Goal: Find specific fact: Find specific fact

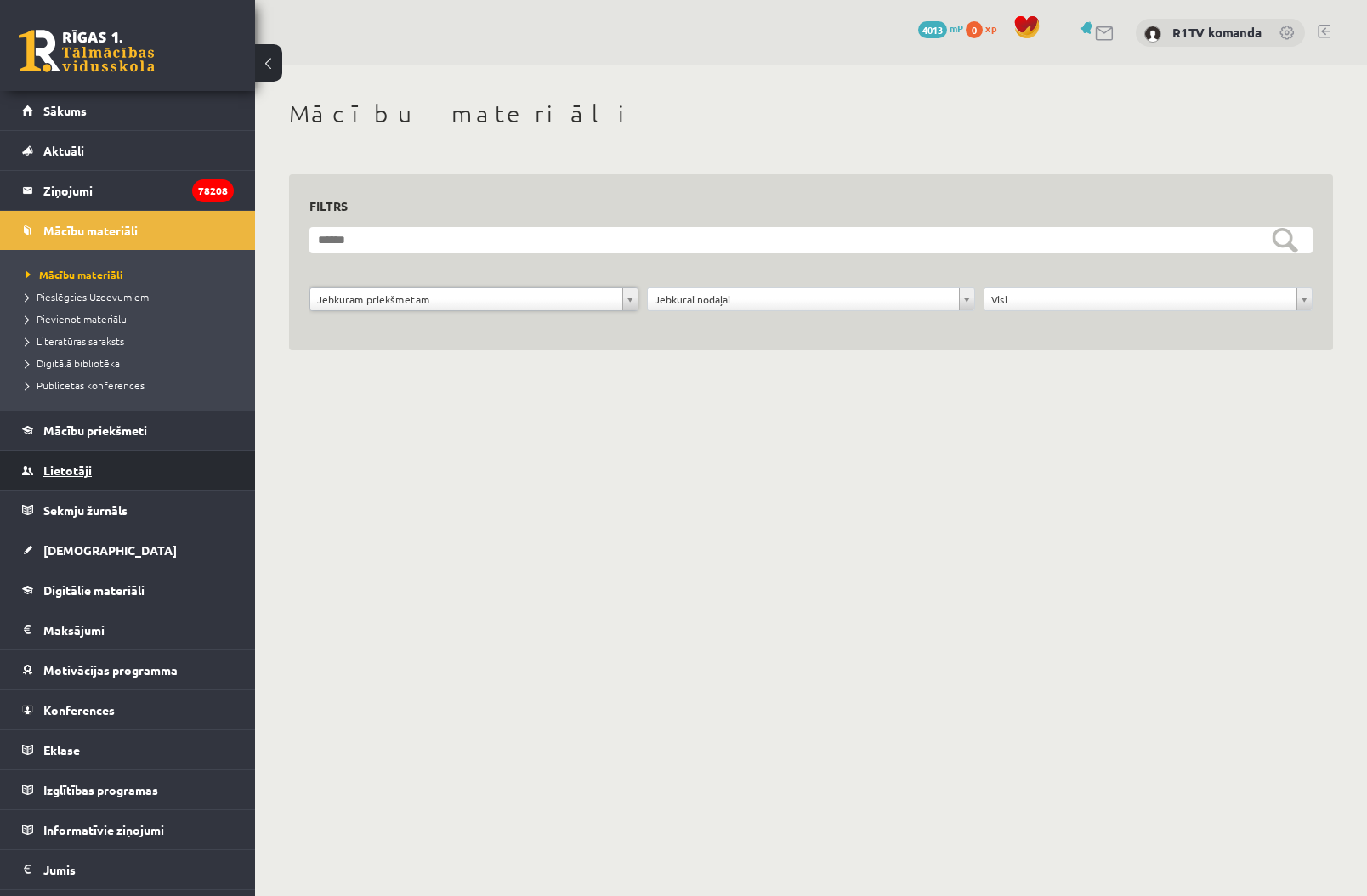
drag, startPoint x: 60, startPoint y: 473, endPoint x: 78, endPoint y: 468, distance: 18.7
click at [78, 472] on span "Lietotāji" at bounding box center [67, 470] width 48 height 15
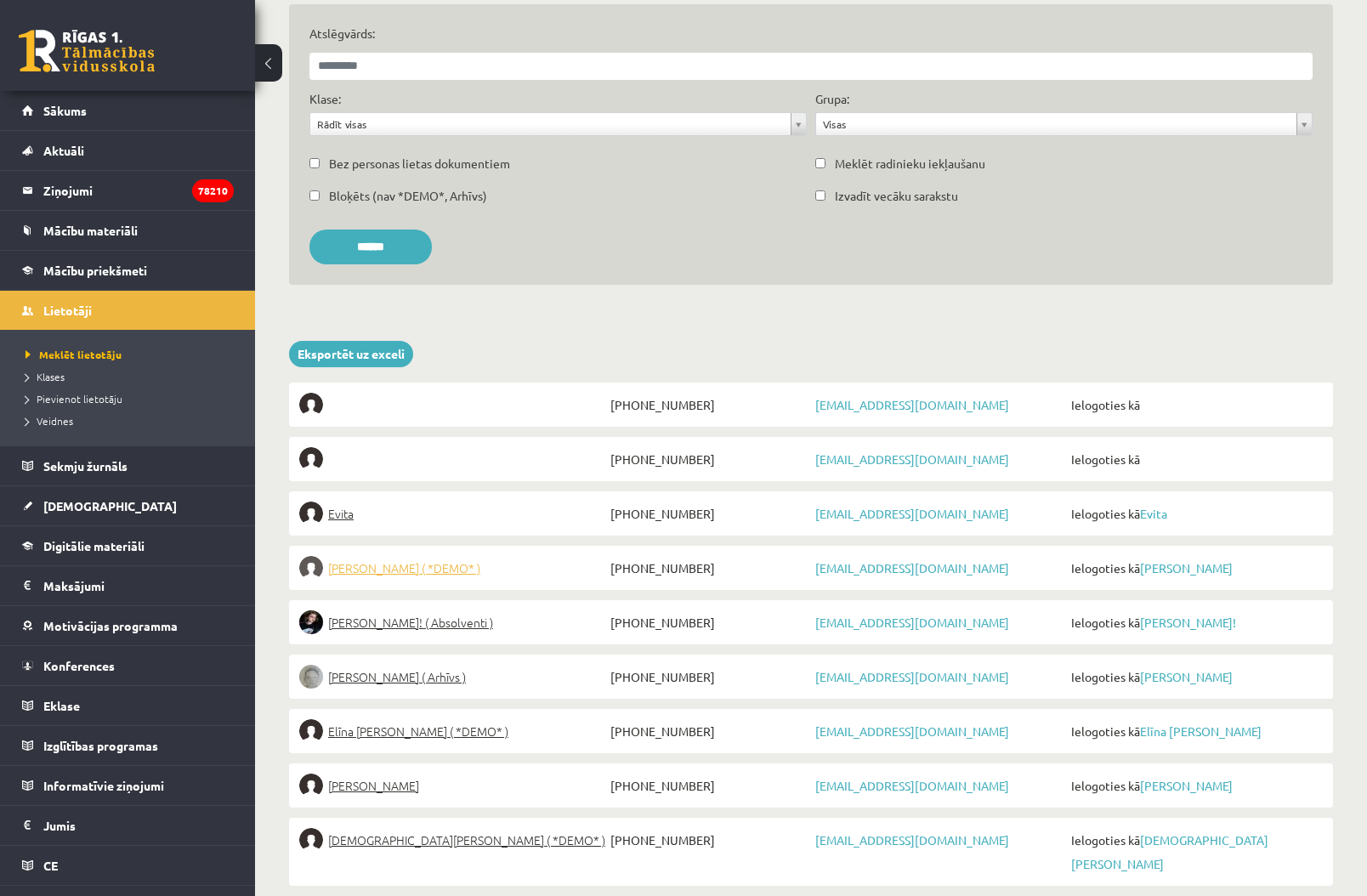
scroll to position [173, 0]
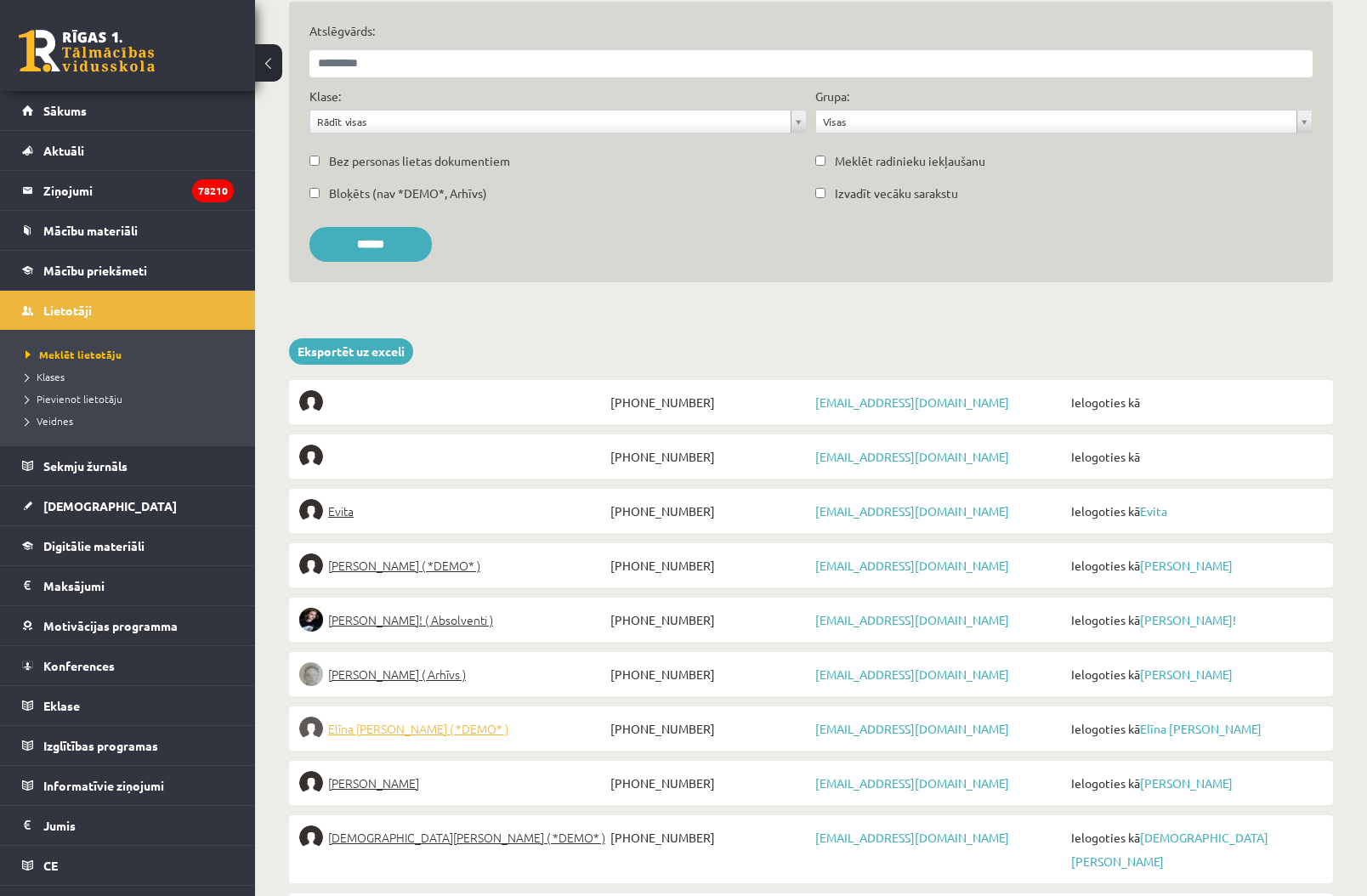
click at [461, 728] on span "Elīna Jolanta Bunce ( *DEMO* )" at bounding box center [418, 729] width 181 height 24
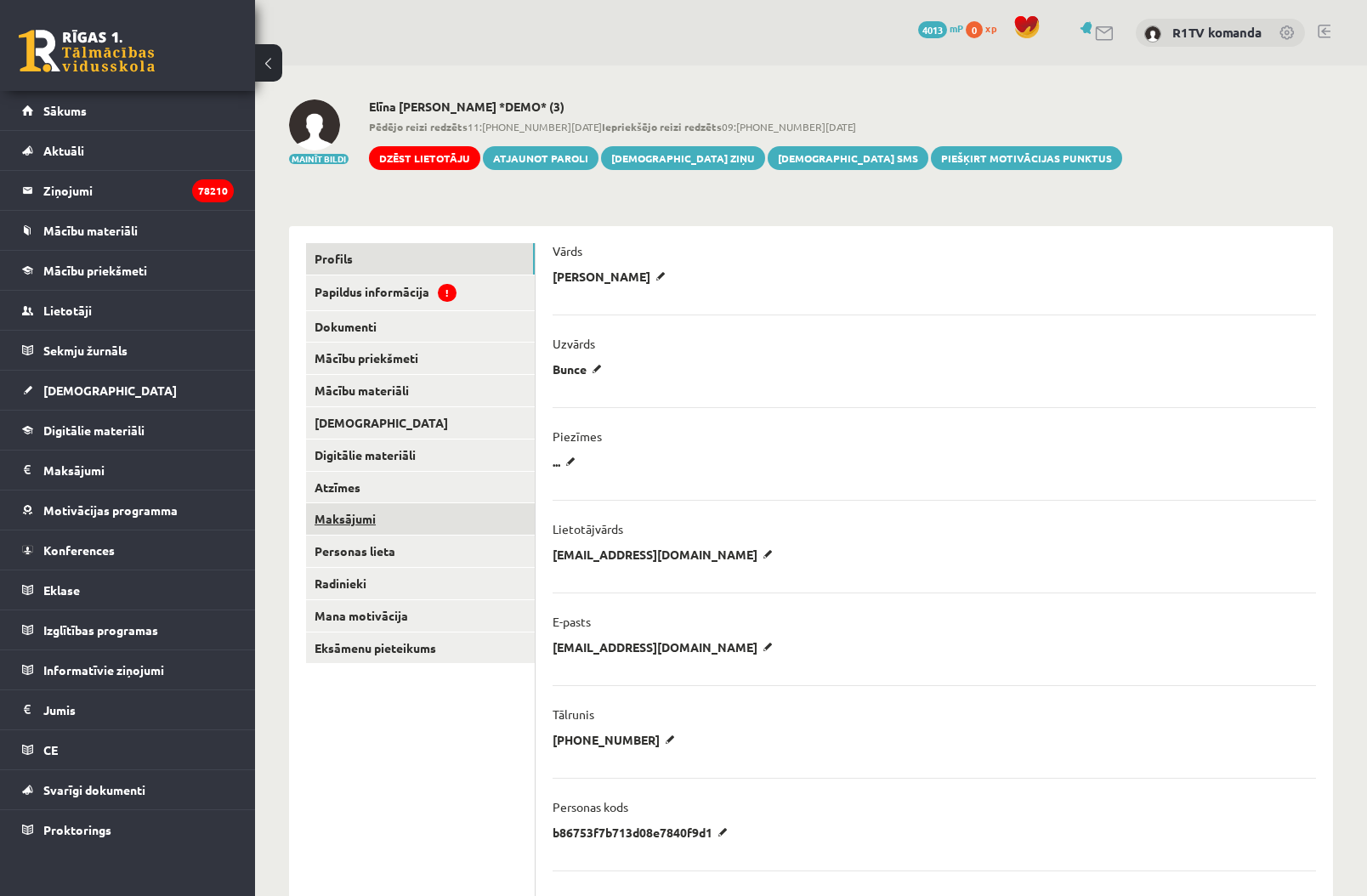
click at [379, 516] on link "Maksājumi" at bounding box center [420, 519] width 229 height 32
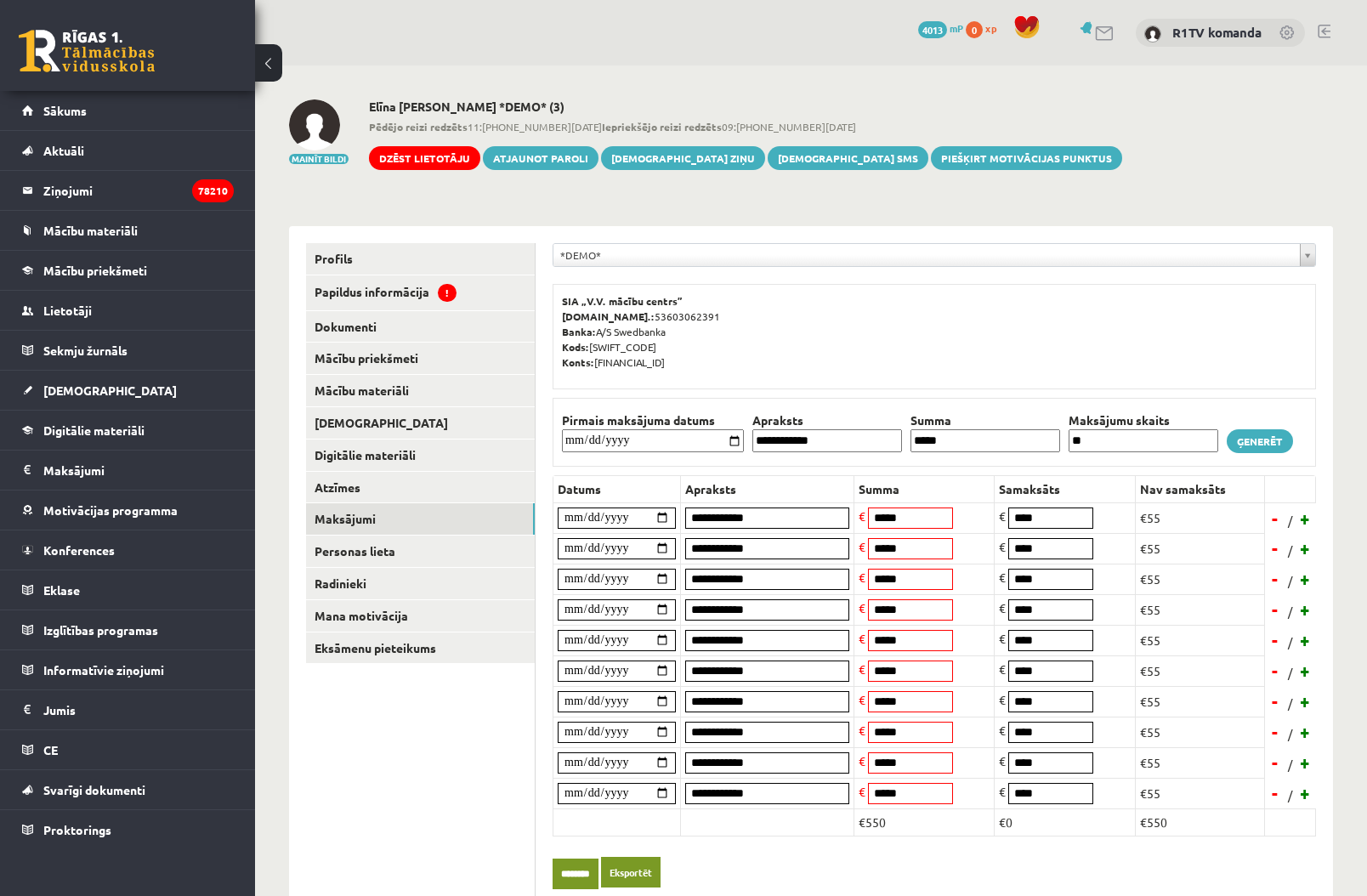
drag, startPoint x: 727, startPoint y: 360, endPoint x: 557, endPoint y: 295, distance: 182.0
click at [557, 295] on div "SIA „V.V. mācību centrs” [DOMAIN_NAME].: 53603062391 Banka: A/S Swedbanka Kods:…" at bounding box center [934, 337] width 764 height 105
copy p "SIA „V.V. mācību centrs” [DOMAIN_NAME].: 53603062391 Banka: A/S Swedbanka Kods:…"
